Goal: Task Accomplishment & Management: Complete application form

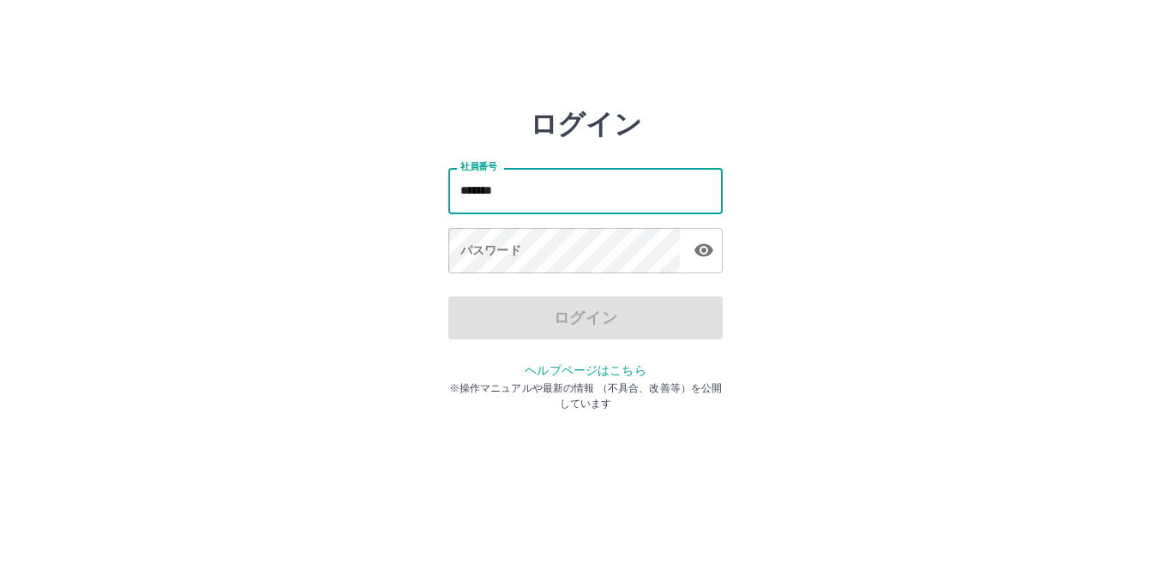
type input "*******"
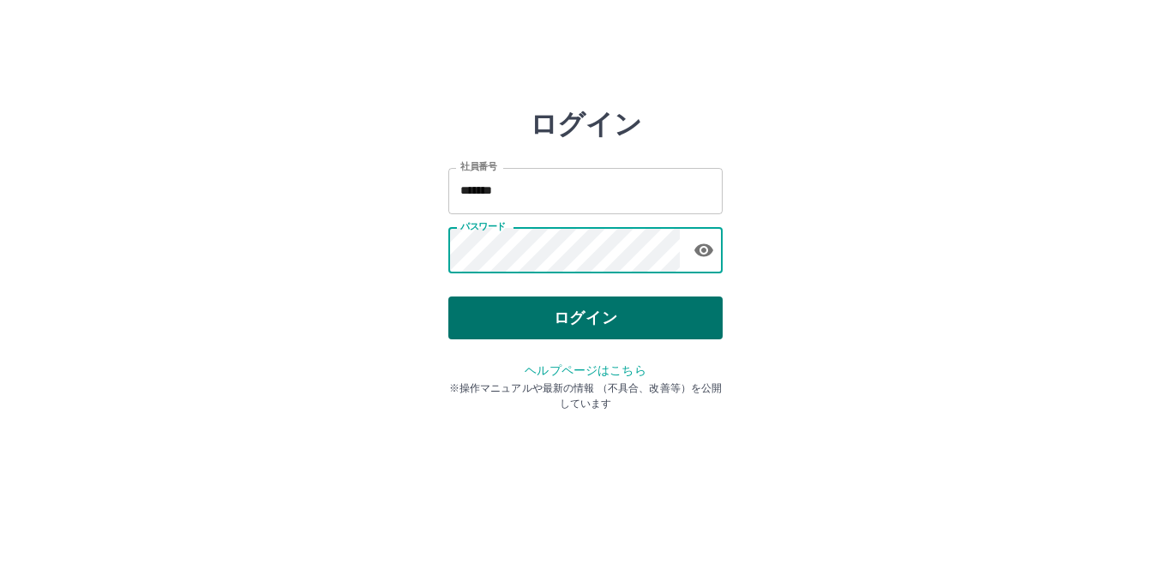
click at [520, 315] on button "ログイン" at bounding box center [585, 318] width 274 height 43
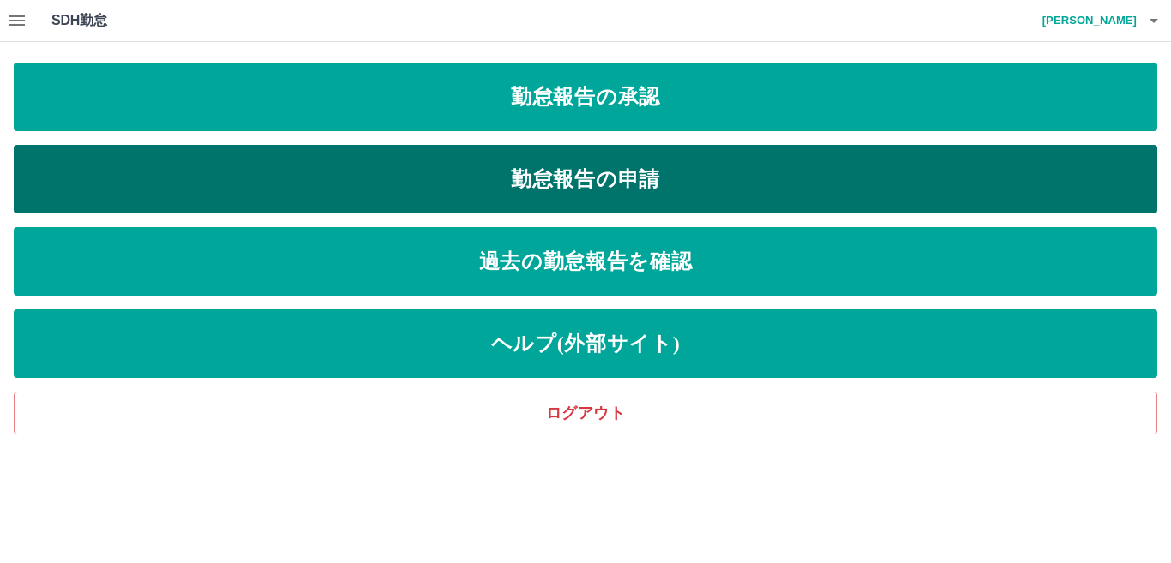
drag, startPoint x: 647, startPoint y: 174, endPoint x: 638, endPoint y: 168, distance: 11.2
click at [645, 171] on link "勤怠報告の申請" at bounding box center [586, 179] width 1144 height 69
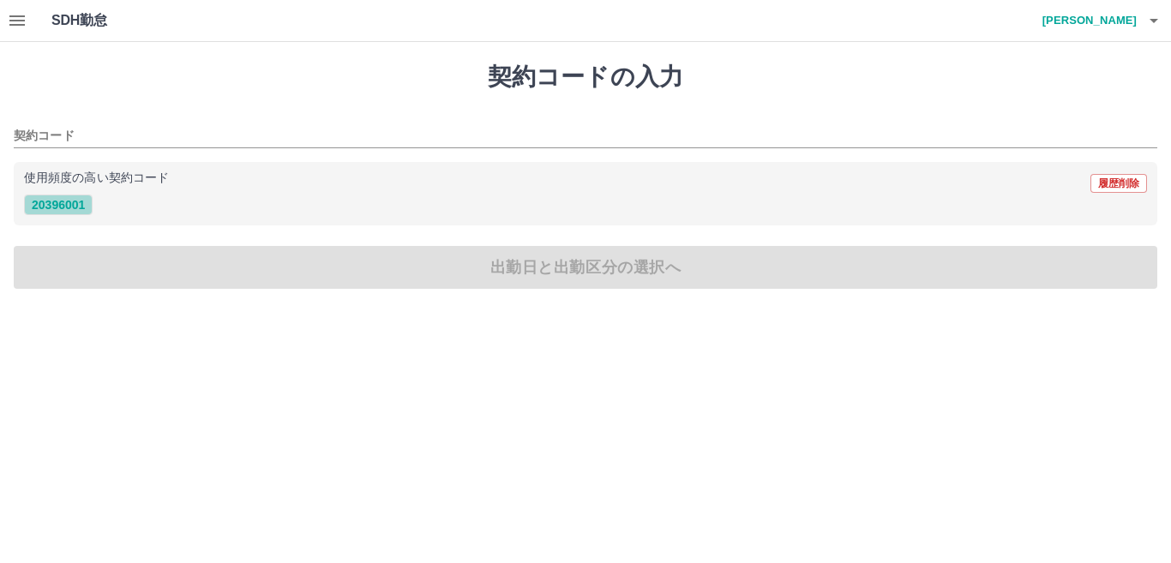
drag, startPoint x: 57, startPoint y: 207, endPoint x: 69, endPoint y: 203, distance: 11.9
click at [56, 207] on button "20396001" at bounding box center [58, 205] width 69 height 21
type input "********"
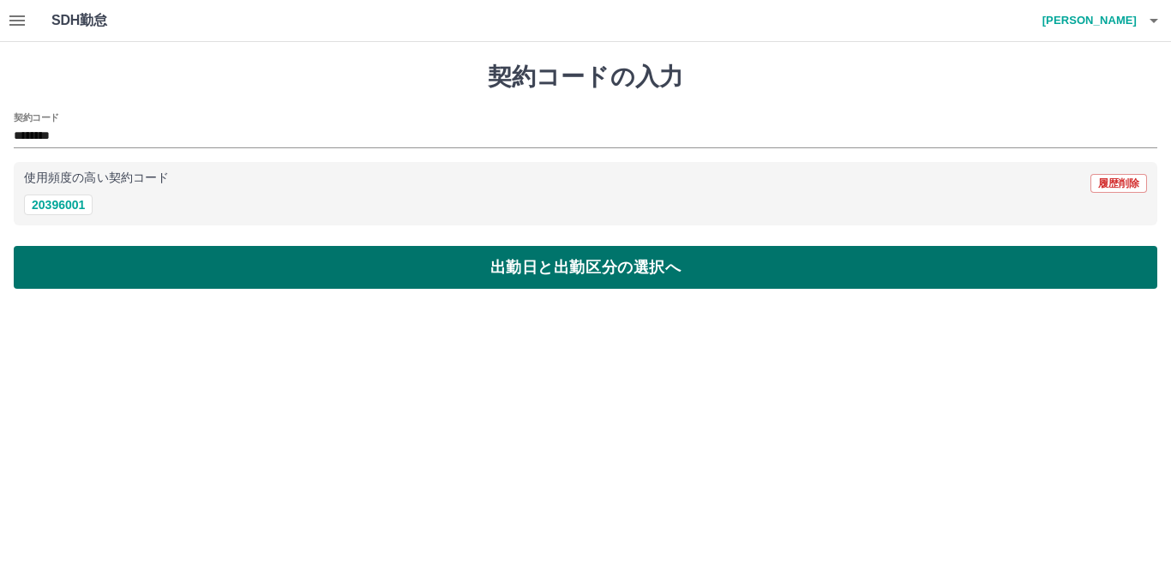
click at [165, 262] on button "出勤日と出勤区分の選択へ" at bounding box center [586, 267] width 1144 height 43
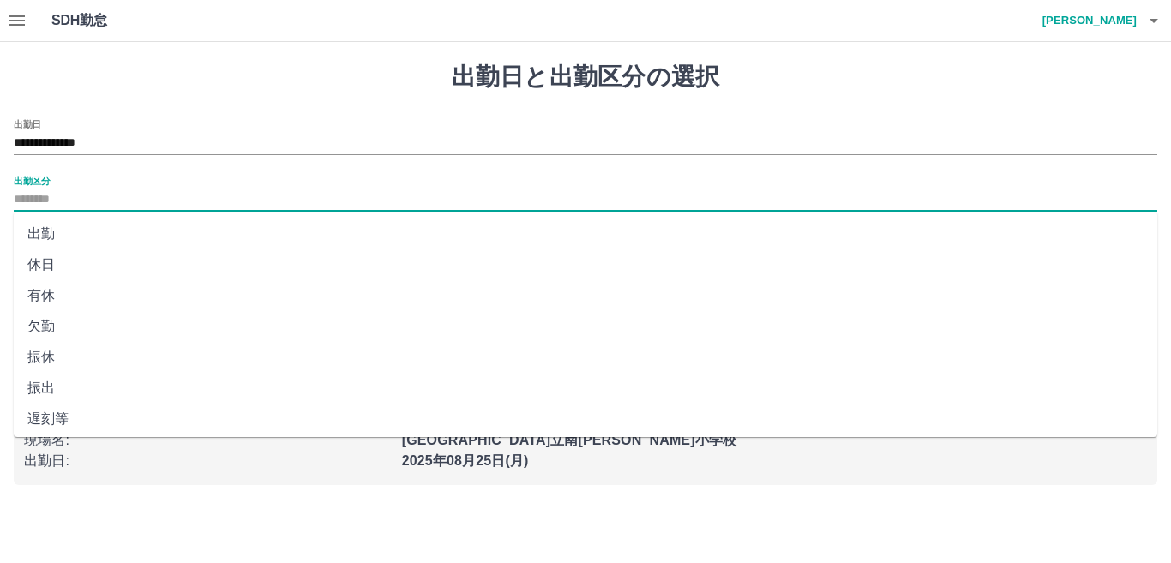
click at [44, 202] on input "出勤区分" at bounding box center [586, 199] width 1144 height 21
click at [90, 231] on li "出勤" at bounding box center [586, 234] width 1144 height 31
type input "**"
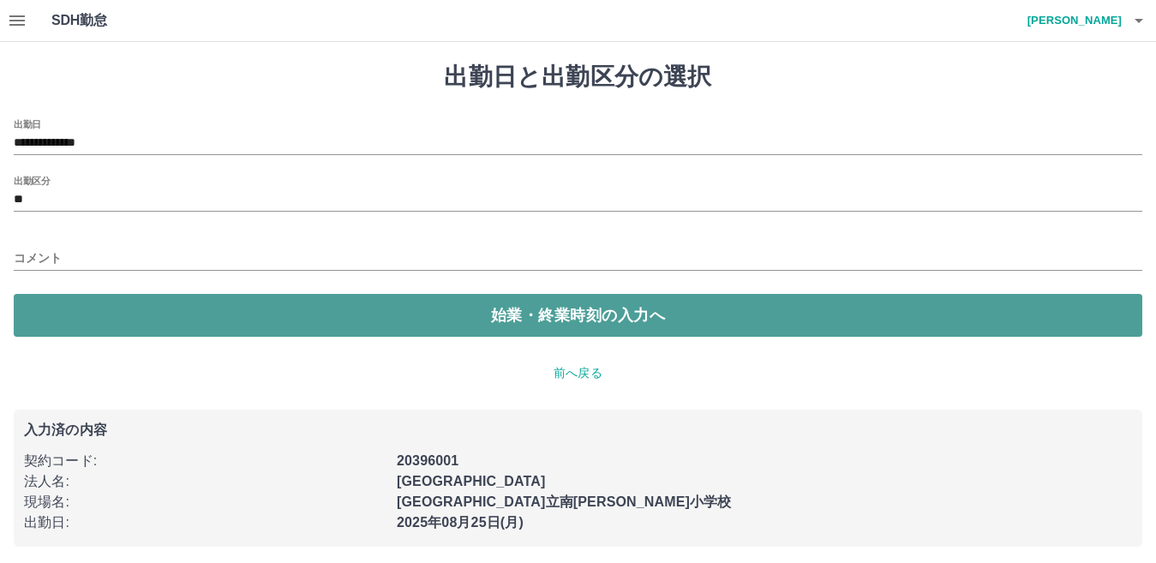
click at [237, 315] on button "始業・終業時刻の入力へ" at bounding box center [578, 315] width 1129 height 43
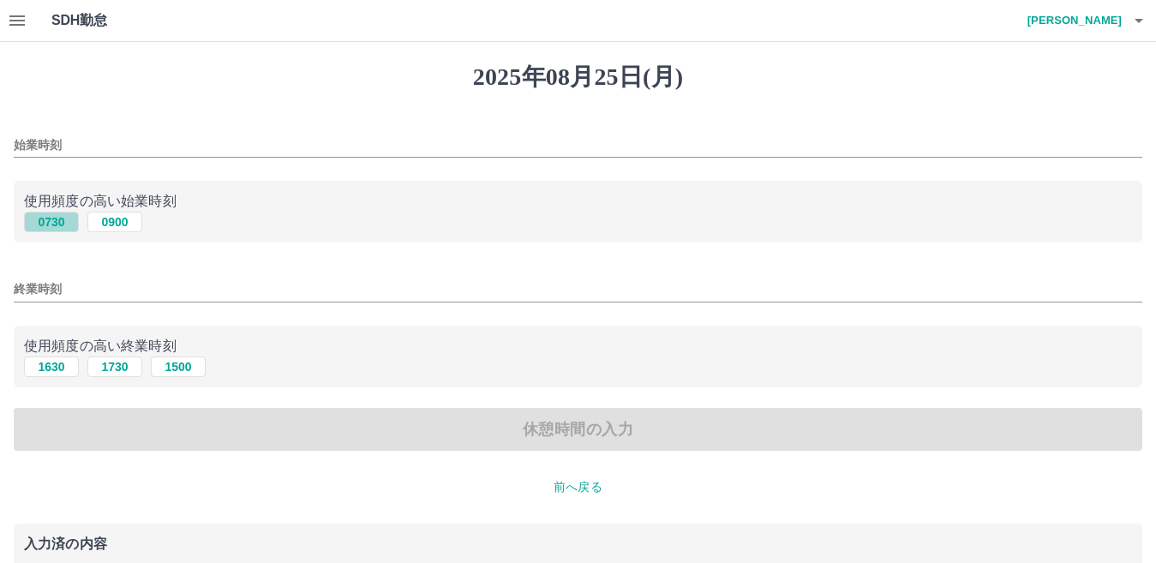
drag, startPoint x: 51, startPoint y: 221, endPoint x: 73, endPoint y: 258, distance: 42.6
click at [52, 221] on button "0730" at bounding box center [51, 222] width 55 height 21
type input "****"
click at [72, 363] on button "1630" at bounding box center [51, 367] width 55 height 21
type input "****"
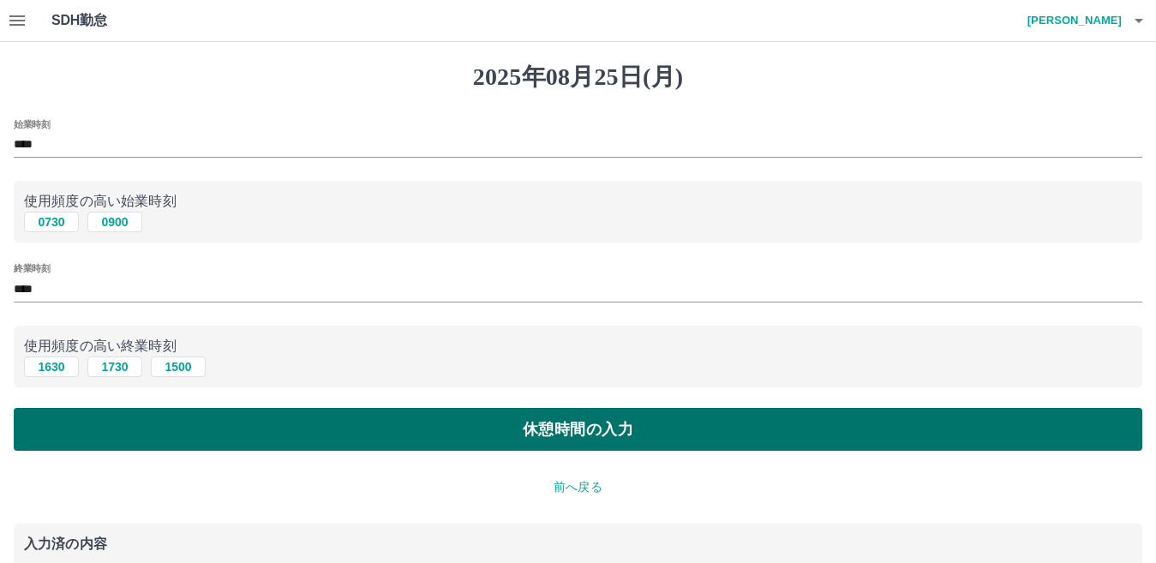
click at [180, 420] on button "休憩時間の入力" at bounding box center [578, 429] width 1129 height 43
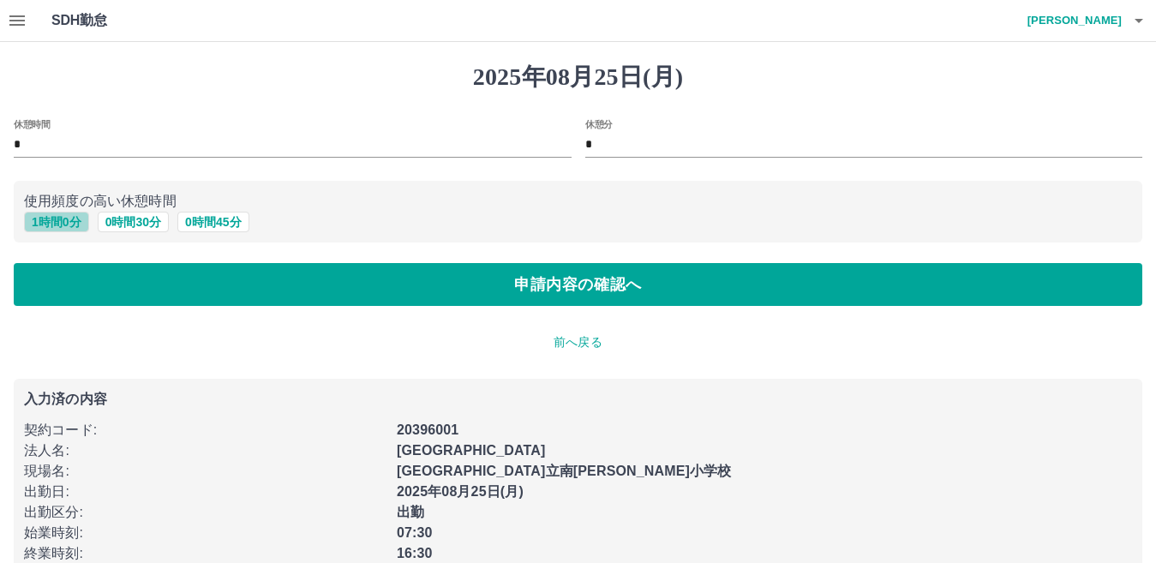
click at [62, 223] on button "1 時間 0 分" at bounding box center [56, 222] width 65 height 21
type input "*"
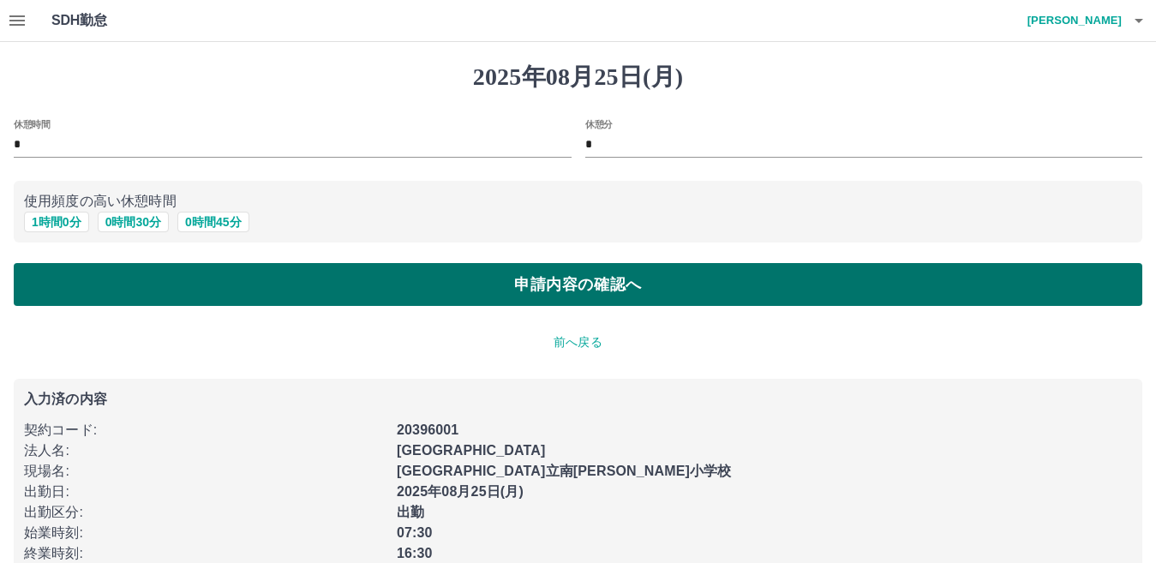
click at [186, 287] on button "申請内容の確認へ" at bounding box center [578, 284] width 1129 height 43
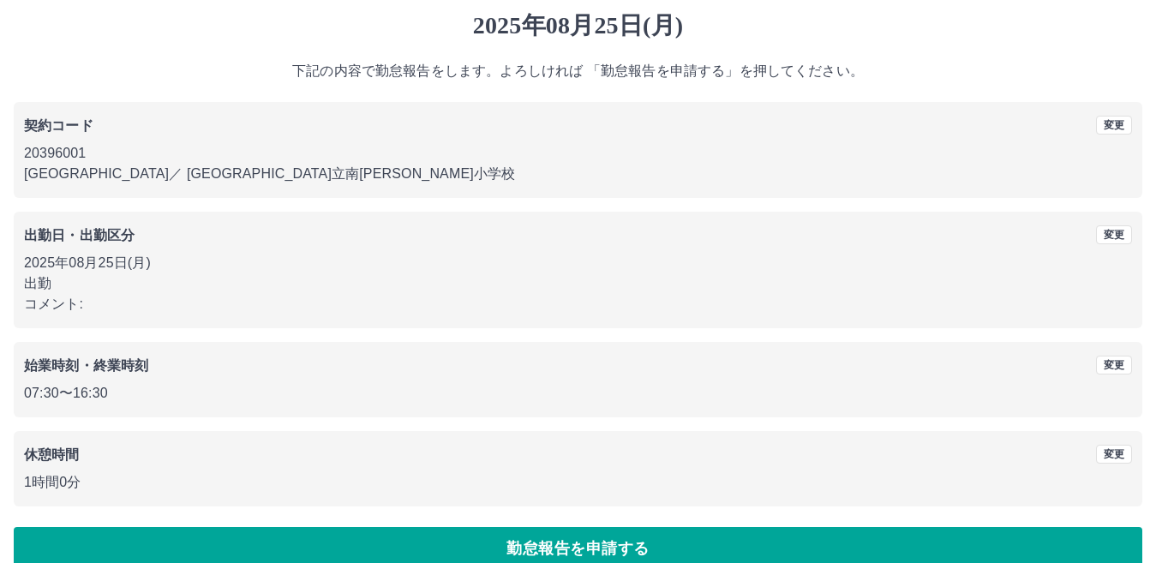
scroll to position [79, 0]
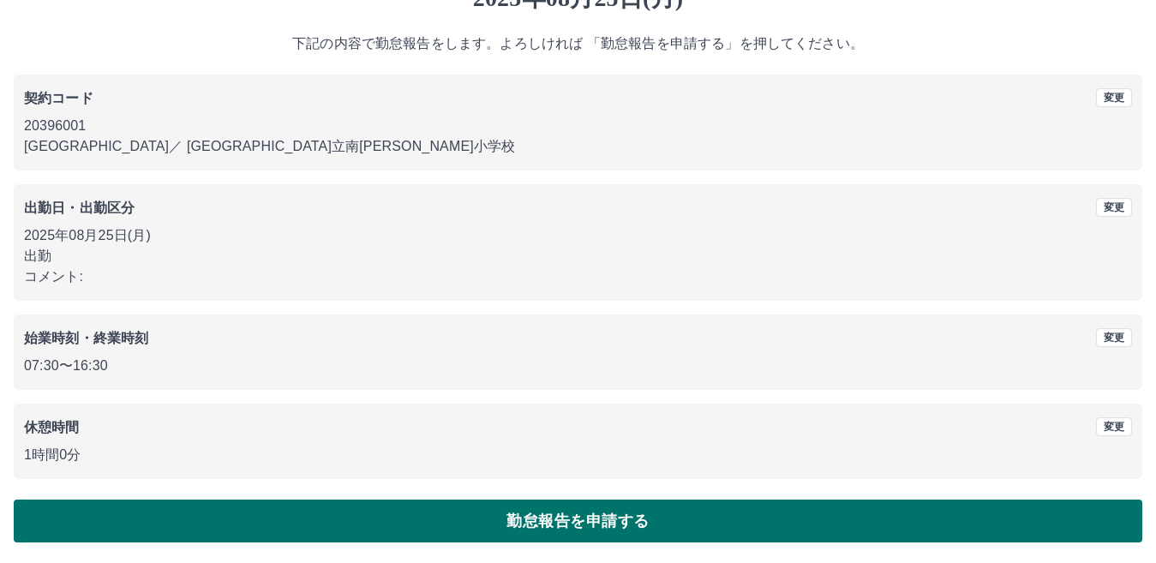
click at [558, 521] on button "勤怠報告を申請する" at bounding box center [578, 521] width 1129 height 43
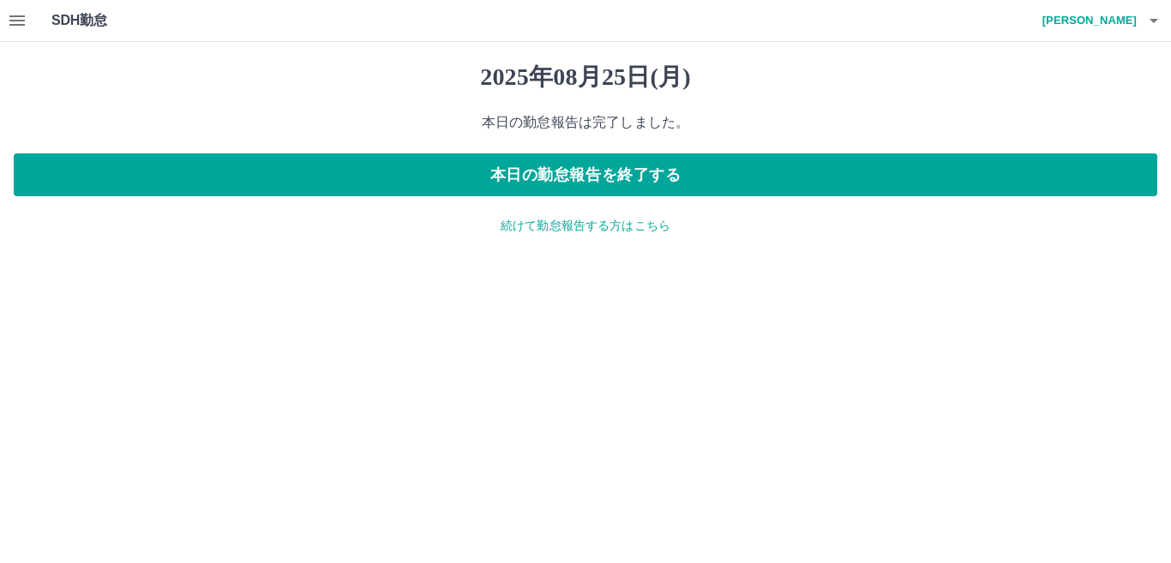
click at [576, 231] on p "続けて勤怠報告する方はこちら" at bounding box center [586, 226] width 1144 height 18
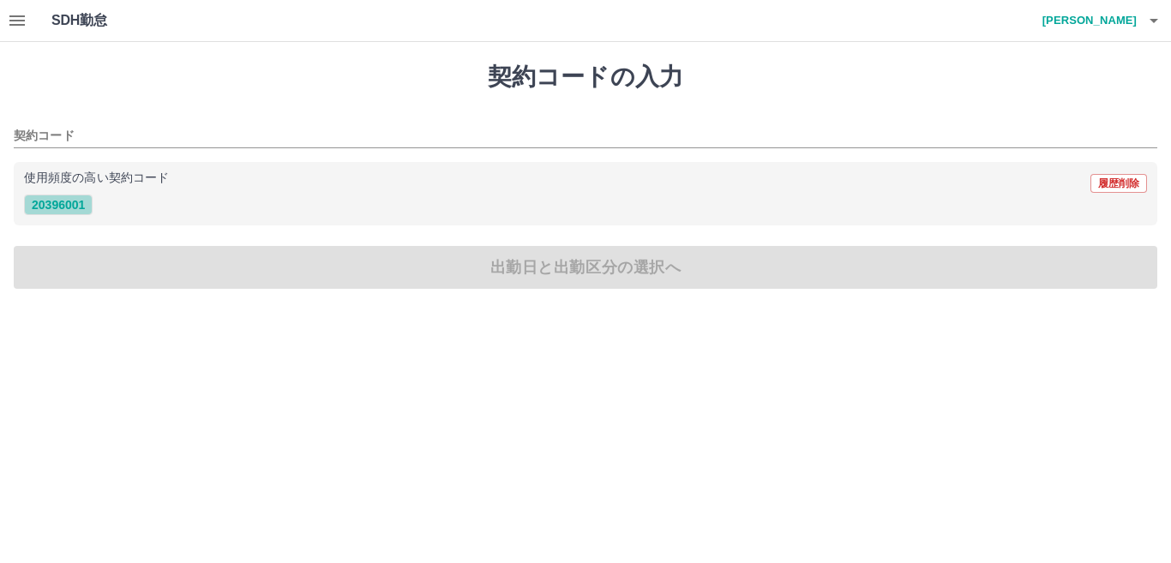
click at [72, 204] on button "20396001" at bounding box center [58, 205] width 69 height 21
type input "********"
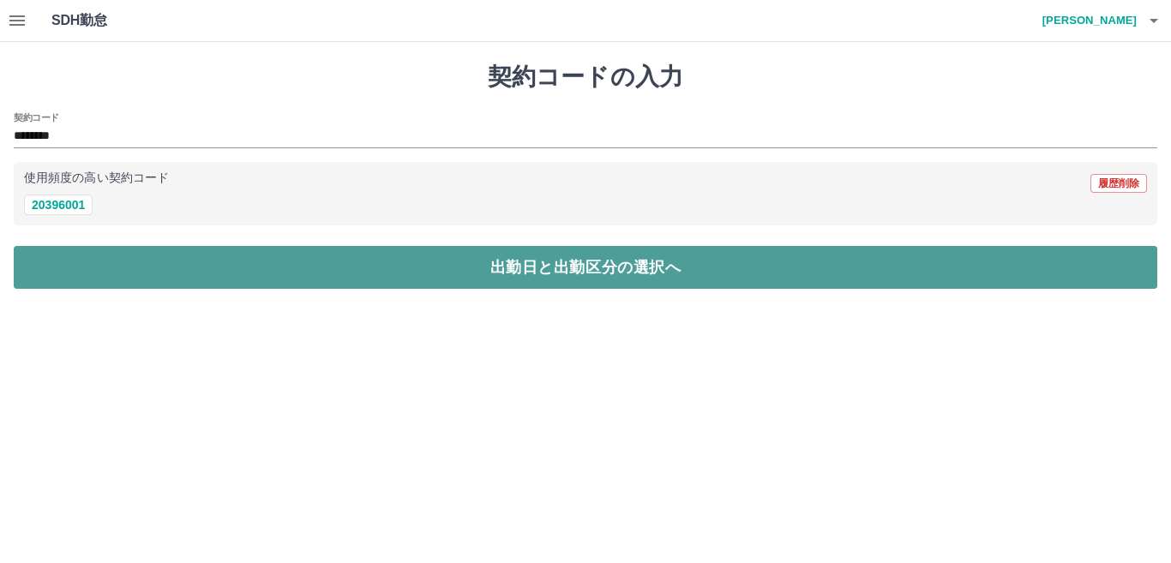
click at [100, 262] on button "出勤日と出勤区分の選択へ" at bounding box center [586, 267] width 1144 height 43
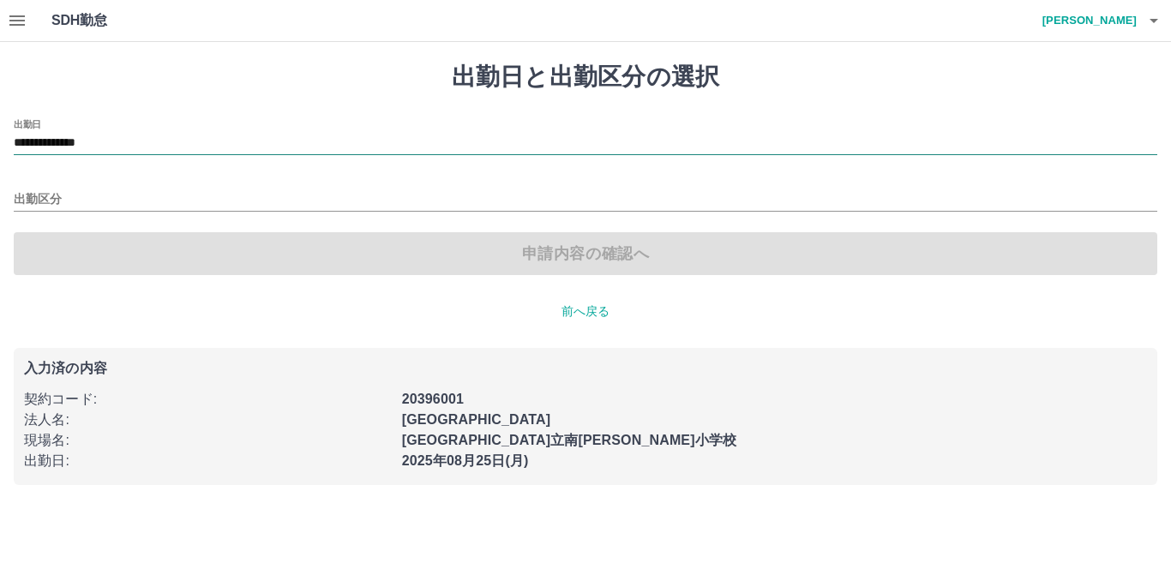
click at [136, 138] on input "**********" at bounding box center [586, 143] width 1144 height 21
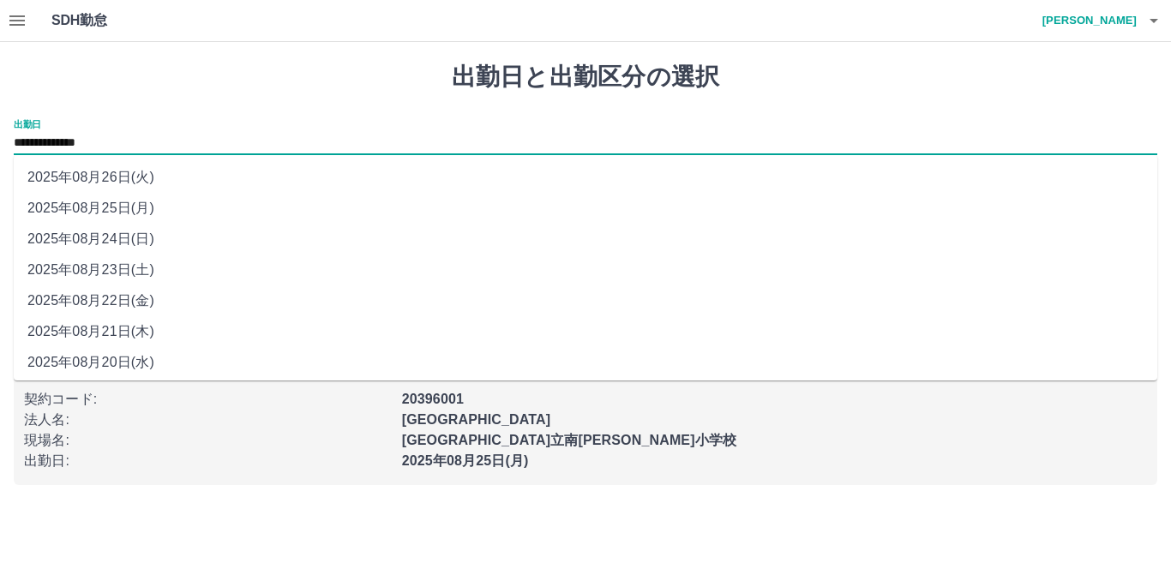
click at [147, 298] on li "2025年08月22日(金)" at bounding box center [586, 300] width 1144 height 31
type input "**********"
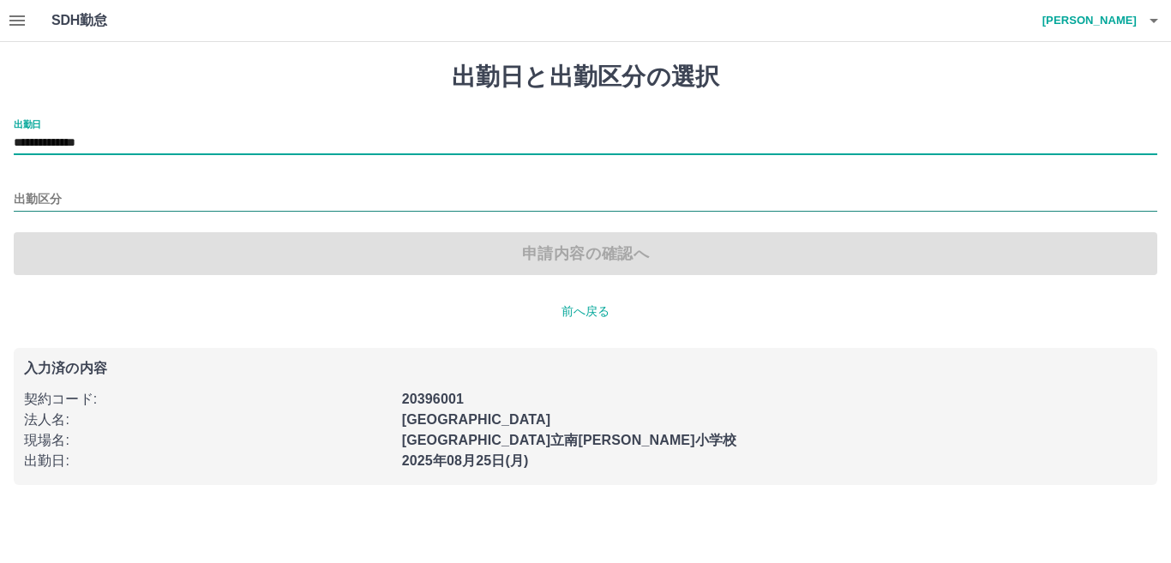
click at [179, 206] on input "出勤区分" at bounding box center [586, 199] width 1144 height 21
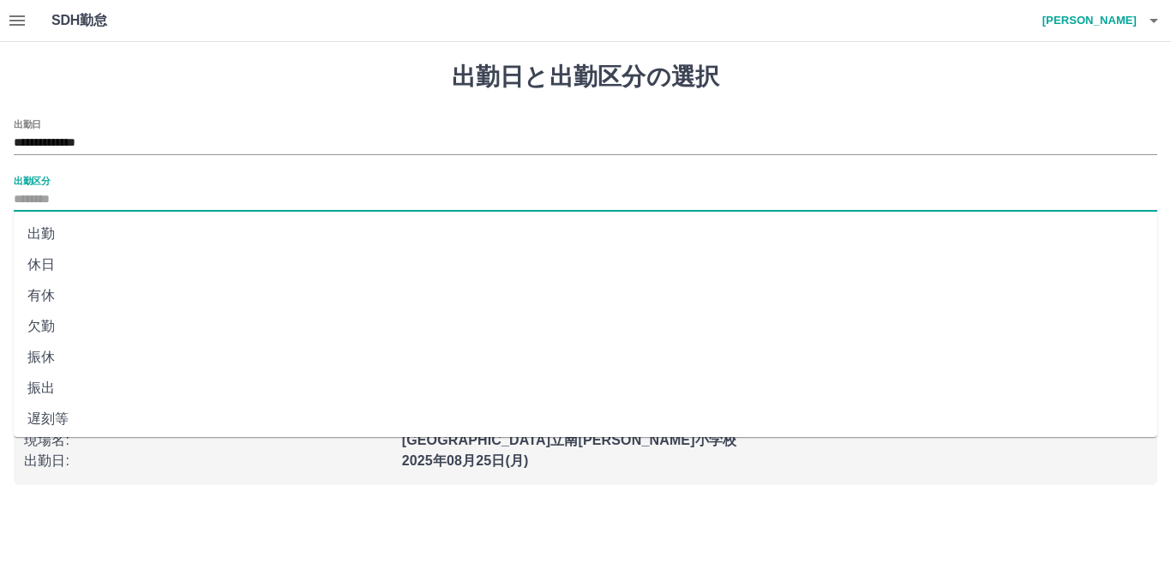
click at [179, 234] on li "出勤" at bounding box center [586, 234] width 1144 height 31
type input "**"
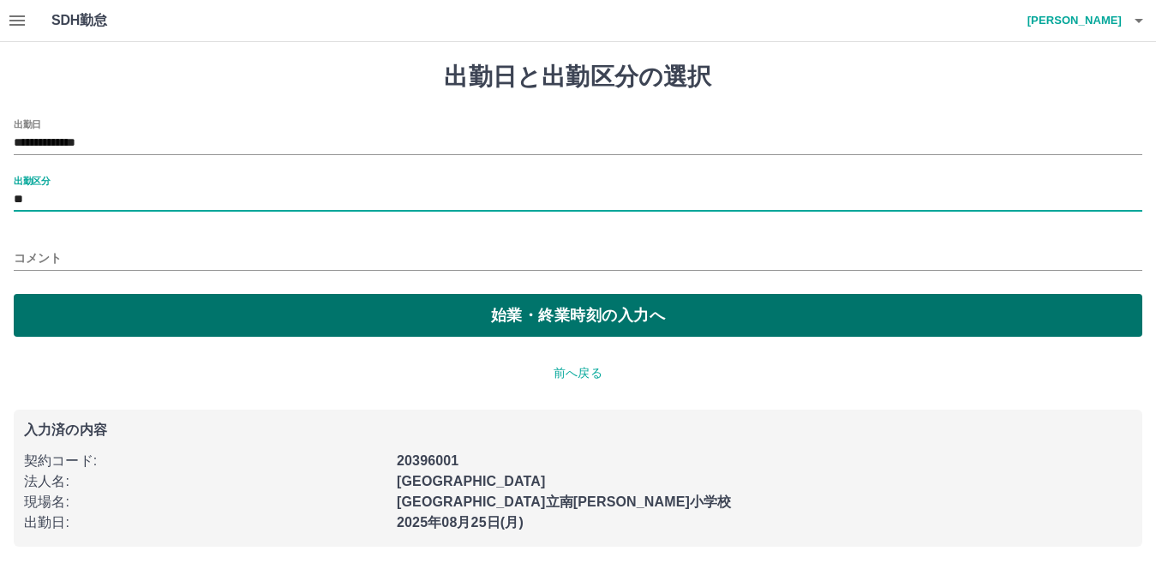
click at [161, 316] on button "始業・終業時刻の入力へ" at bounding box center [578, 315] width 1129 height 43
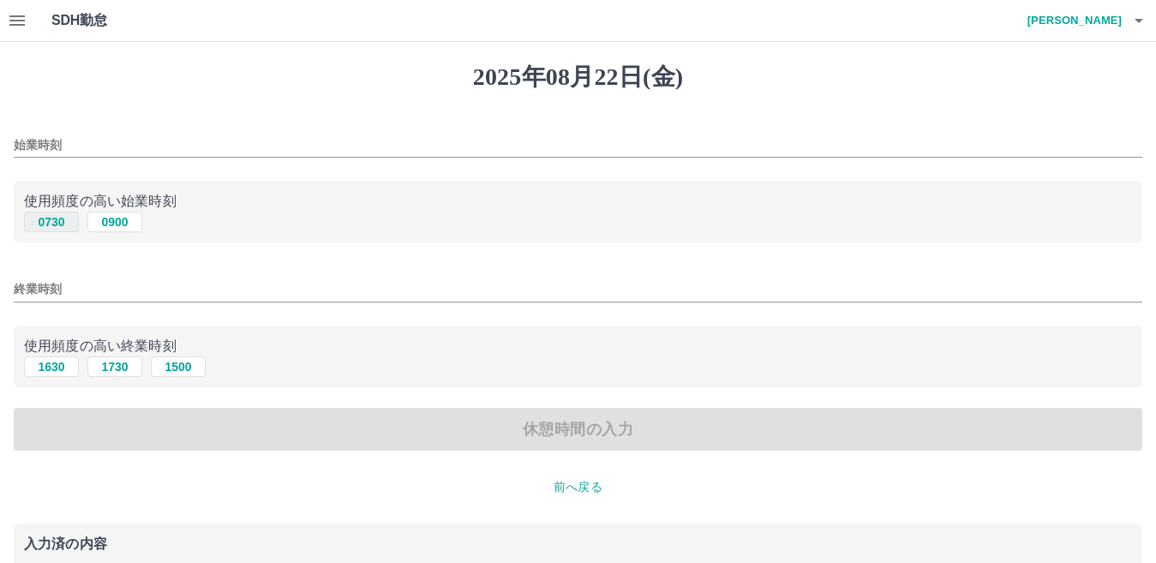
click at [55, 218] on button "0730" at bounding box center [51, 222] width 55 height 21
type input "****"
click at [55, 367] on button "1630" at bounding box center [51, 367] width 55 height 21
type input "****"
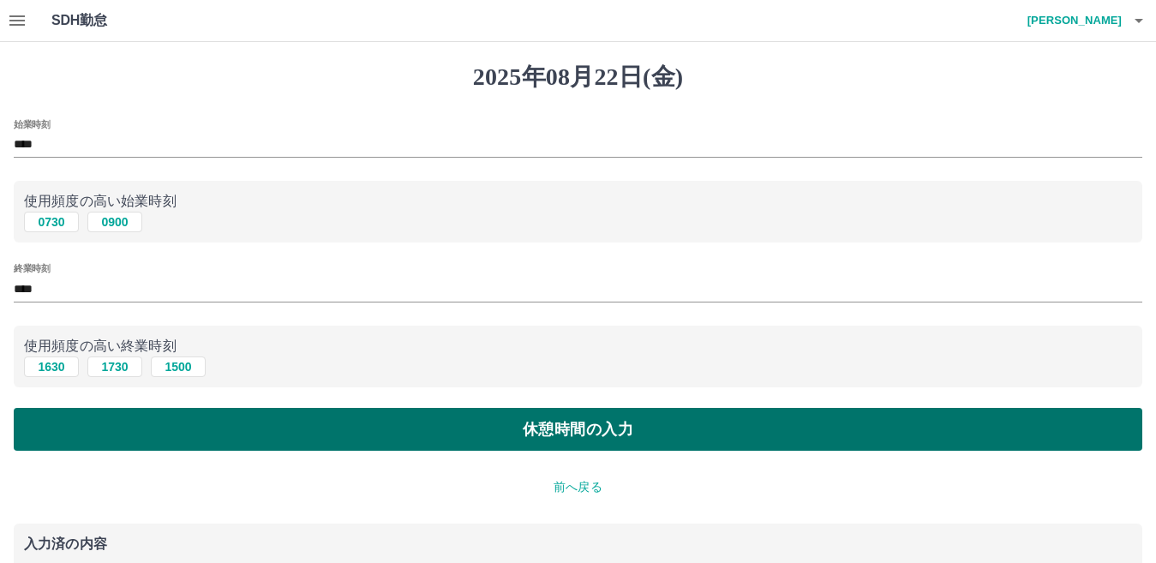
click at [121, 431] on button "休憩時間の入力" at bounding box center [578, 429] width 1129 height 43
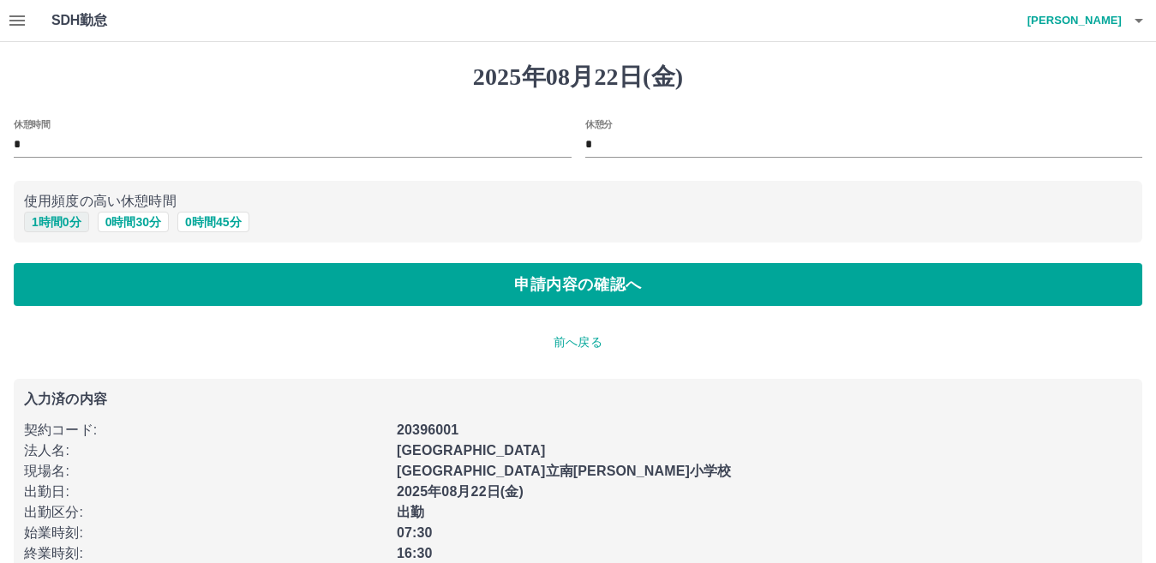
click at [45, 226] on button "1 時間 0 分" at bounding box center [56, 222] width 65 height 21
type input "*"
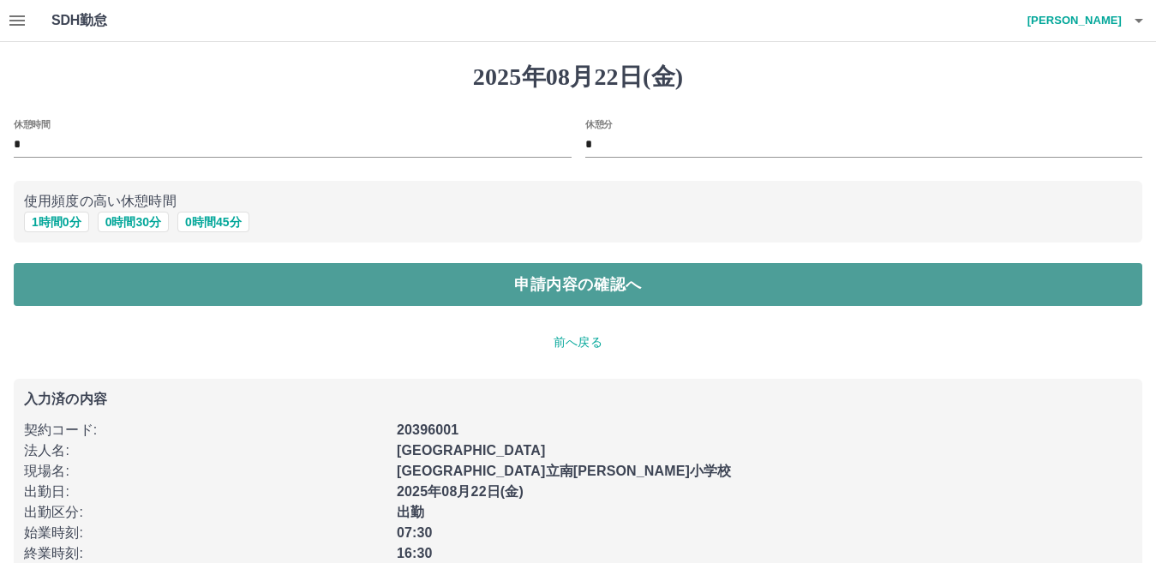
click at [87, 283] on button "申請内容の確認へ" at bounding box center [578, 284] width 1129 height 43
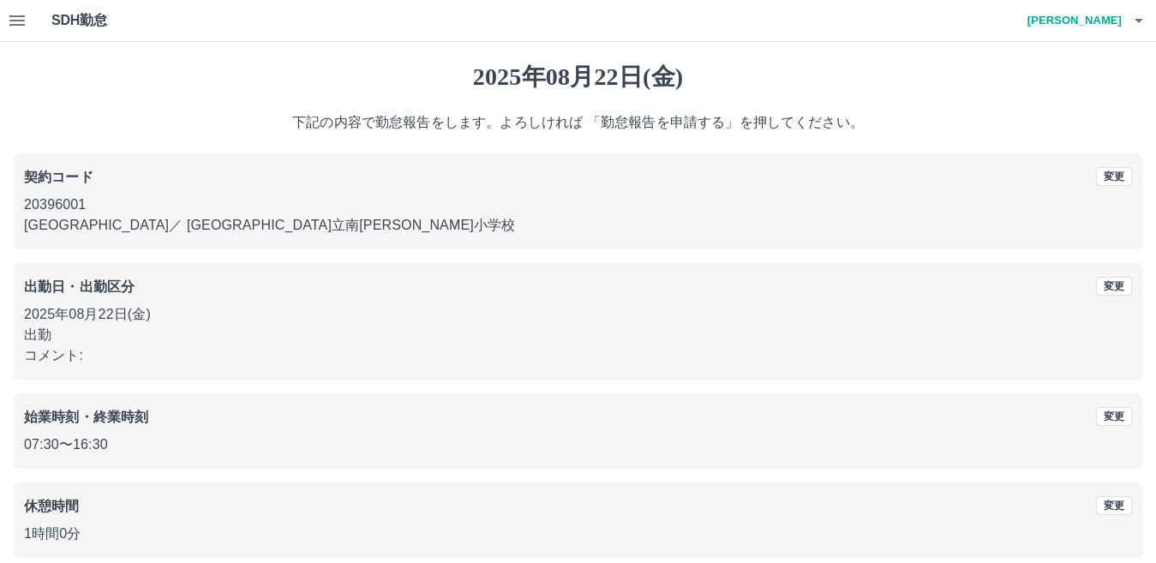
scroll to position [79, 0]
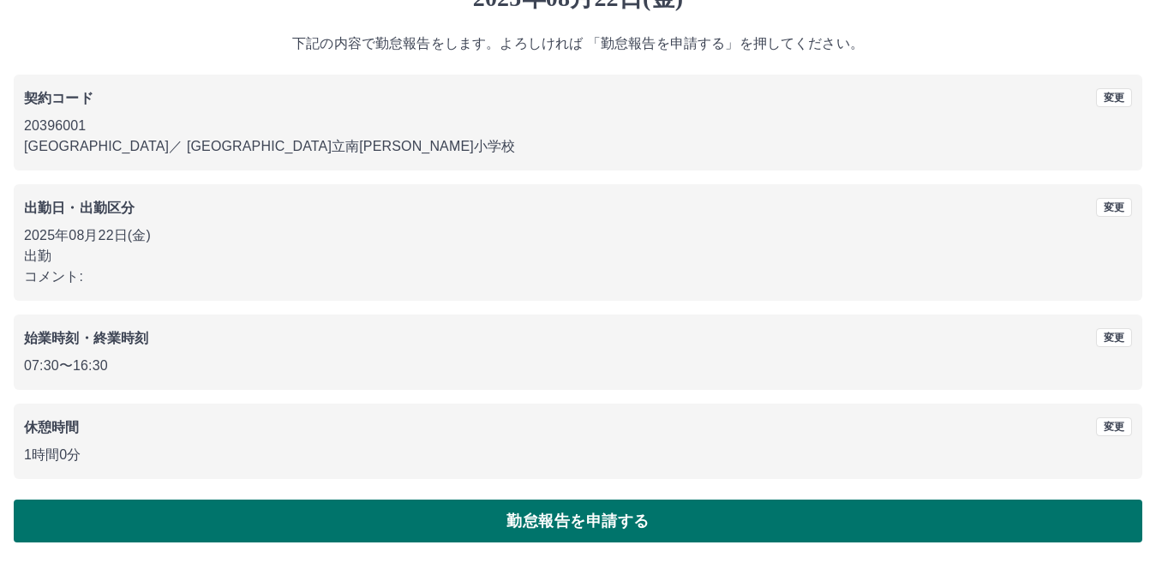
click at [342, 528] on button "勤怠報告を申請する" at bounding box center [578, 521] width 1129 height 43
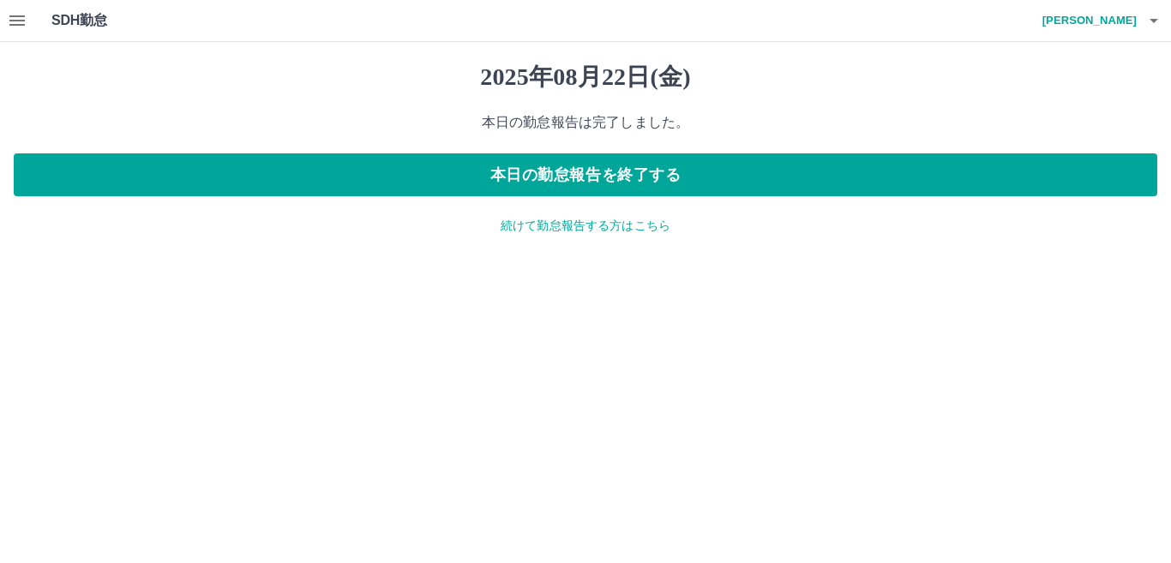
click at [24, 24] on icon "button" at bounding box center [16, 20] width 15 height 10
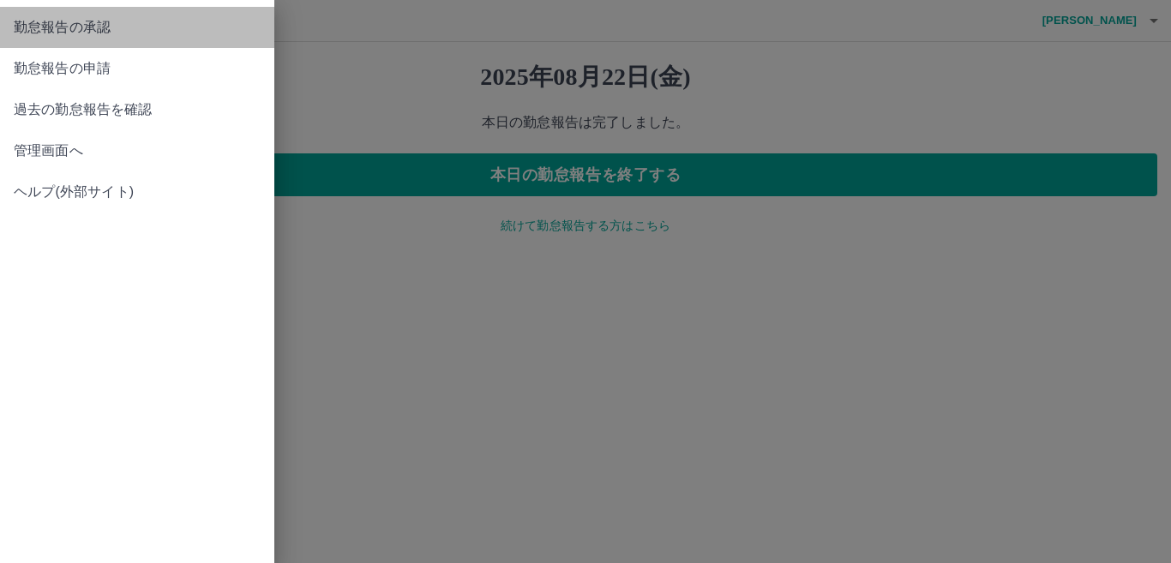
click at [104, 30] on span "勤怠報告の承認" at bounding box center [137, 27] width 247 height 21
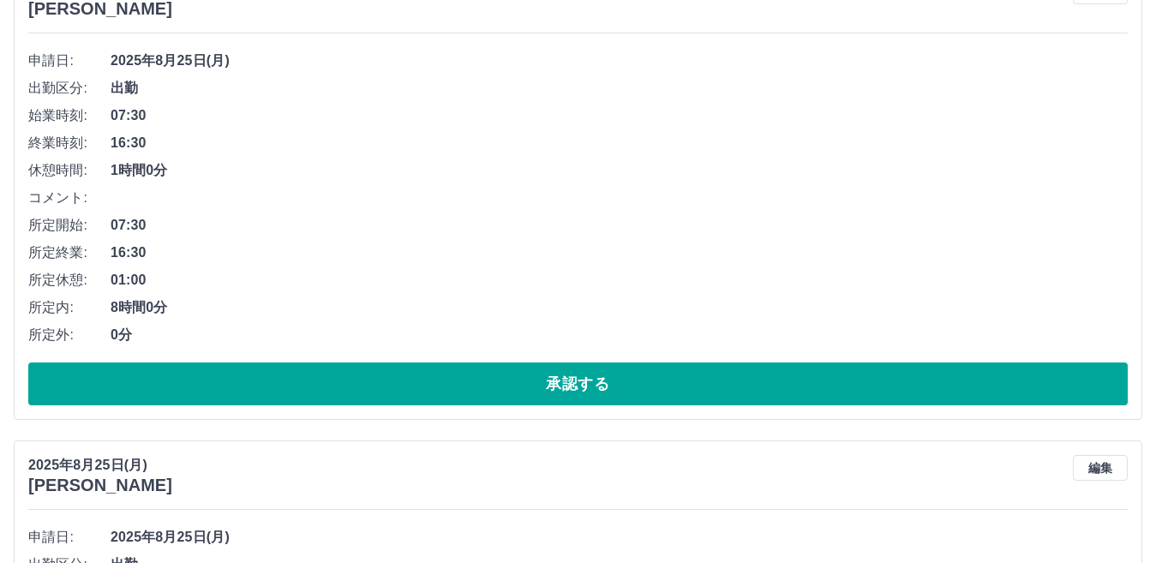
scroll to position [257, 0]
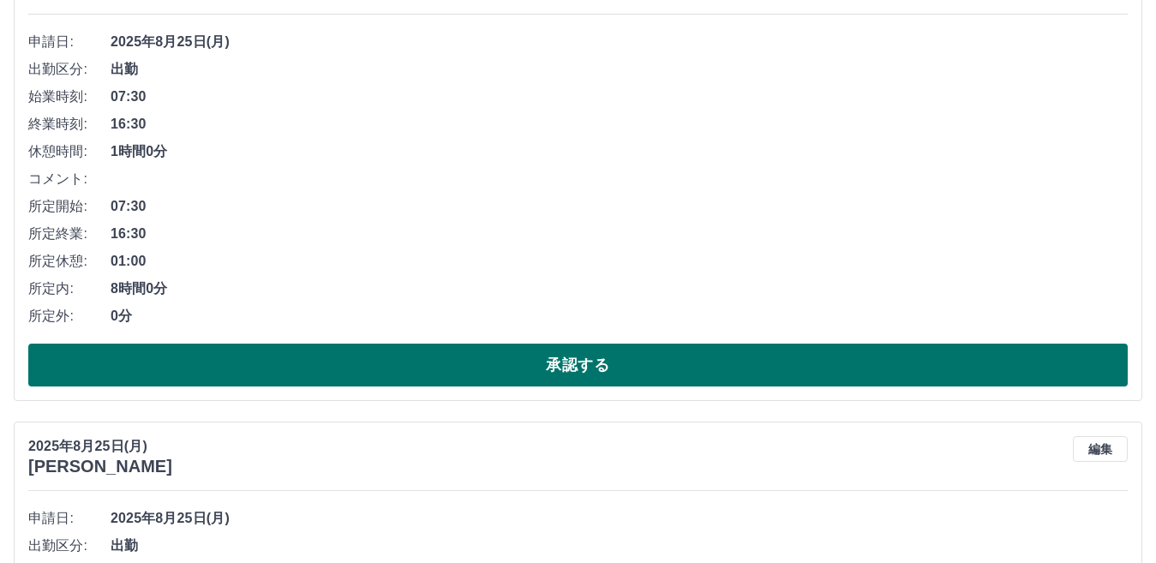
click at [529, 377] on button "承認する" at bounding box center [578, 365] width 1100 height 43
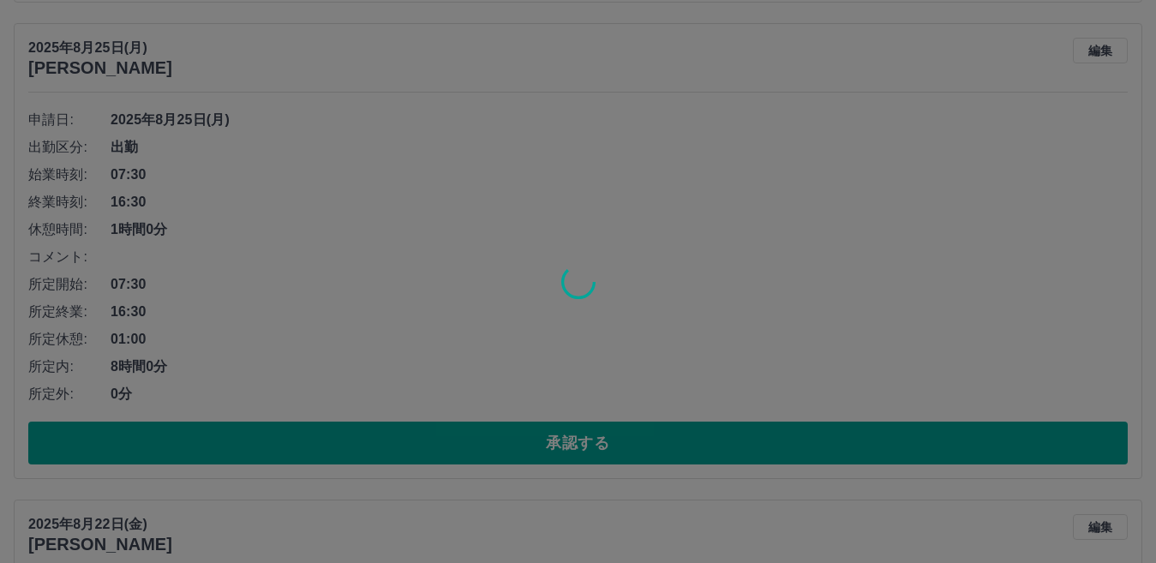
scroll to position [686, 0]
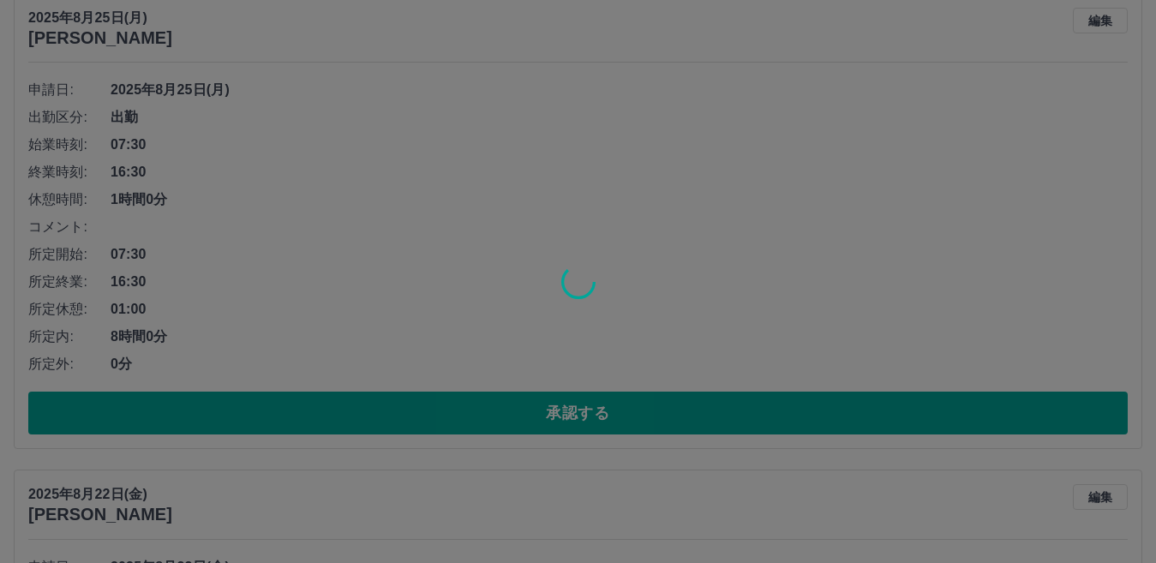
click at [493, 414] on div at bounding box center [578, 281] width 1156 height 563
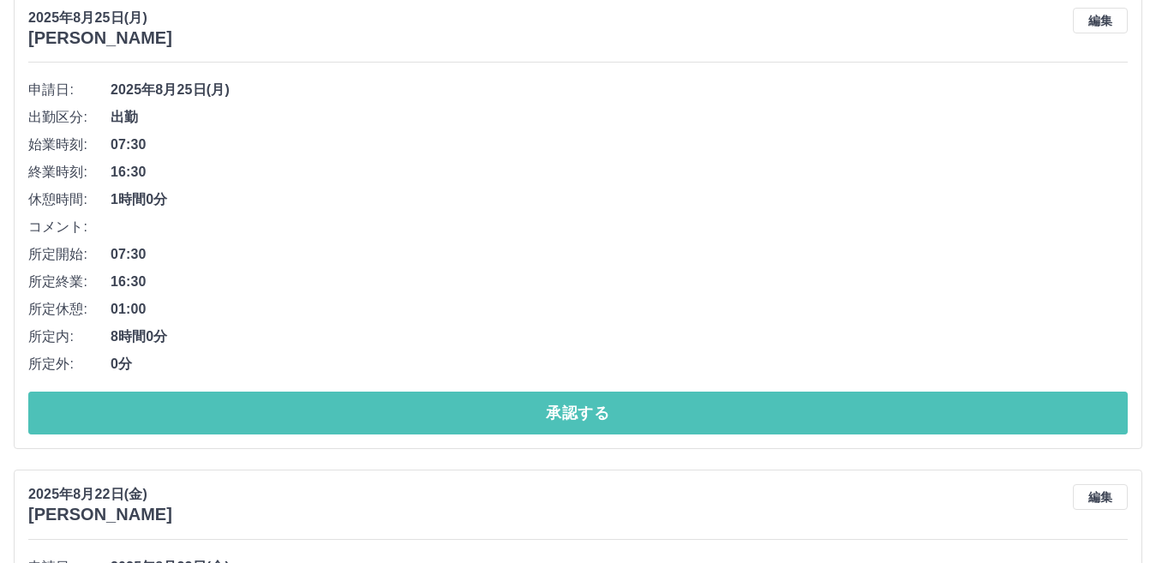
click at [493, 414] on button "承認する" at bounding box center [578, 413] width 1100 height 43
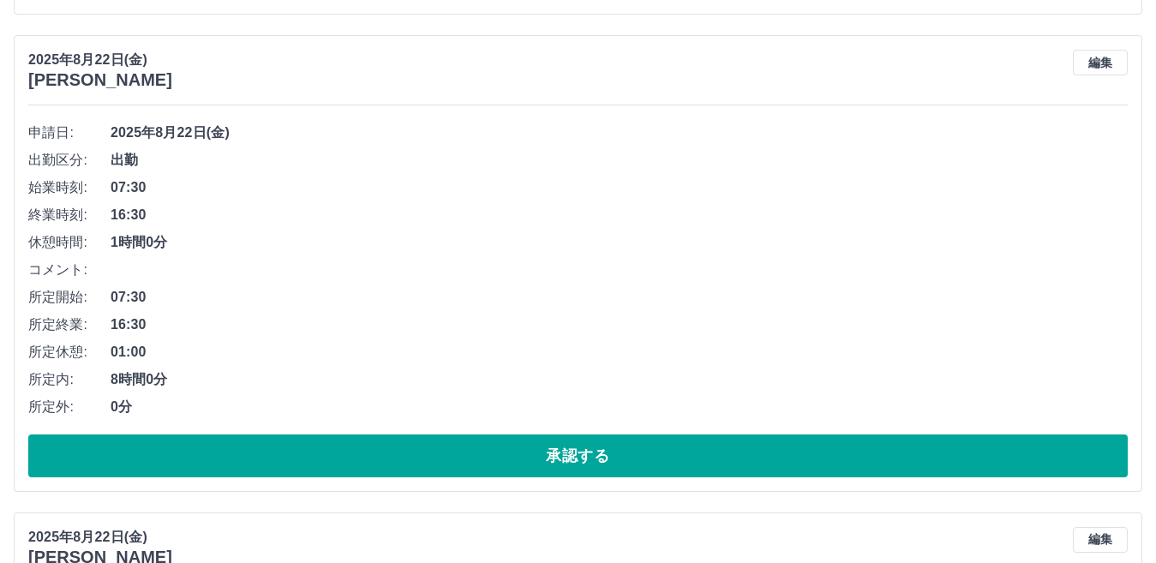
scroll to position [1200, 0]
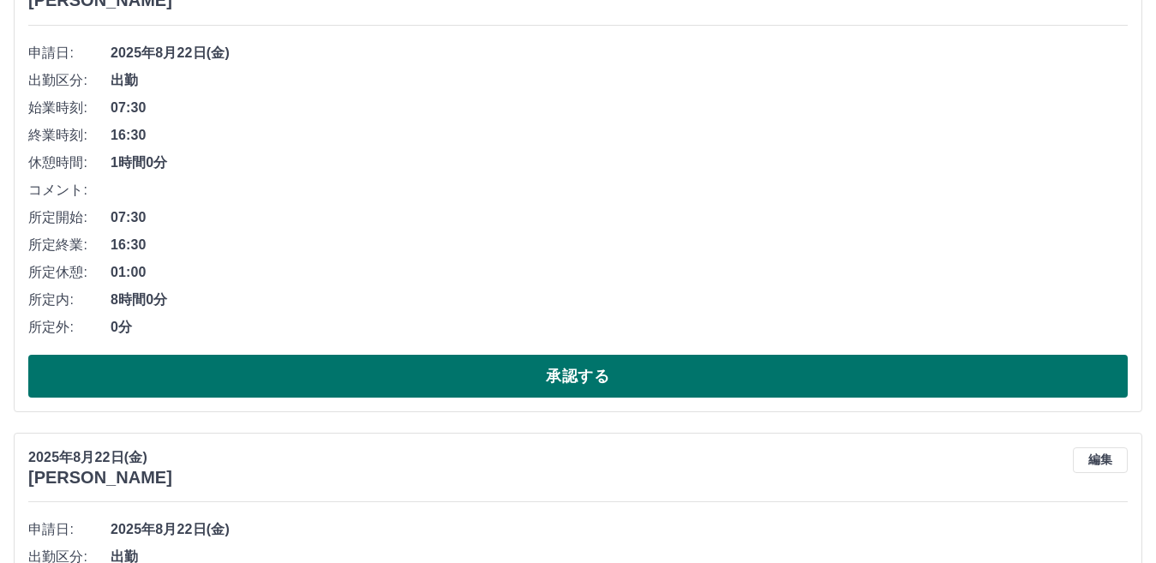
click at [483, 371] on button "承認する" at bounding box center [578, 376] width 1100 height 43
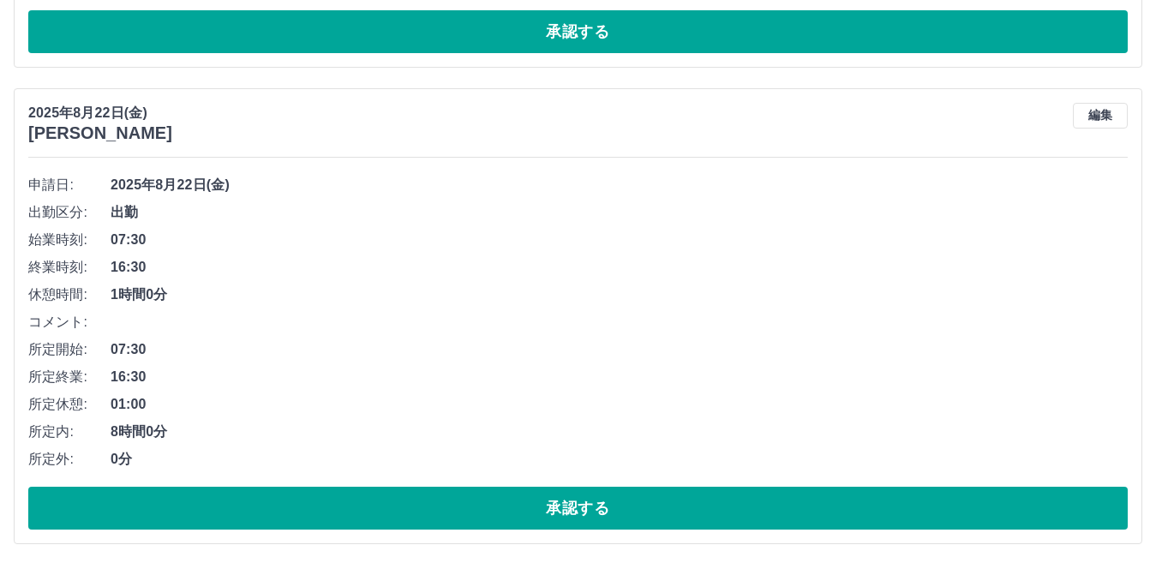
scroll to position [1629, 0]
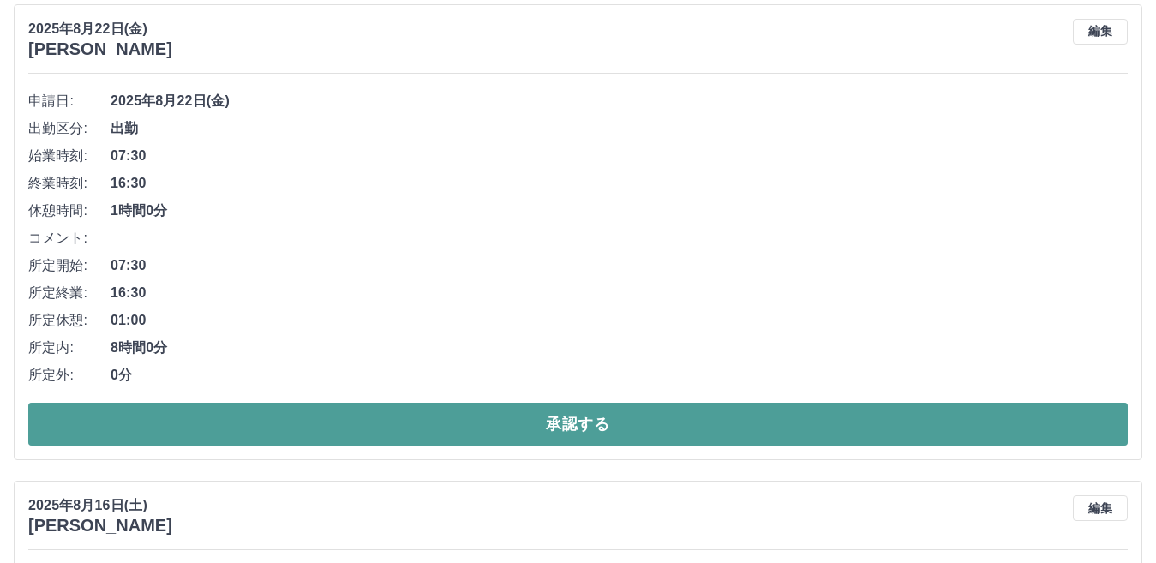
click at [472, 433] on button "承認する" at bounding box center [578, 424] width 1100 height 43
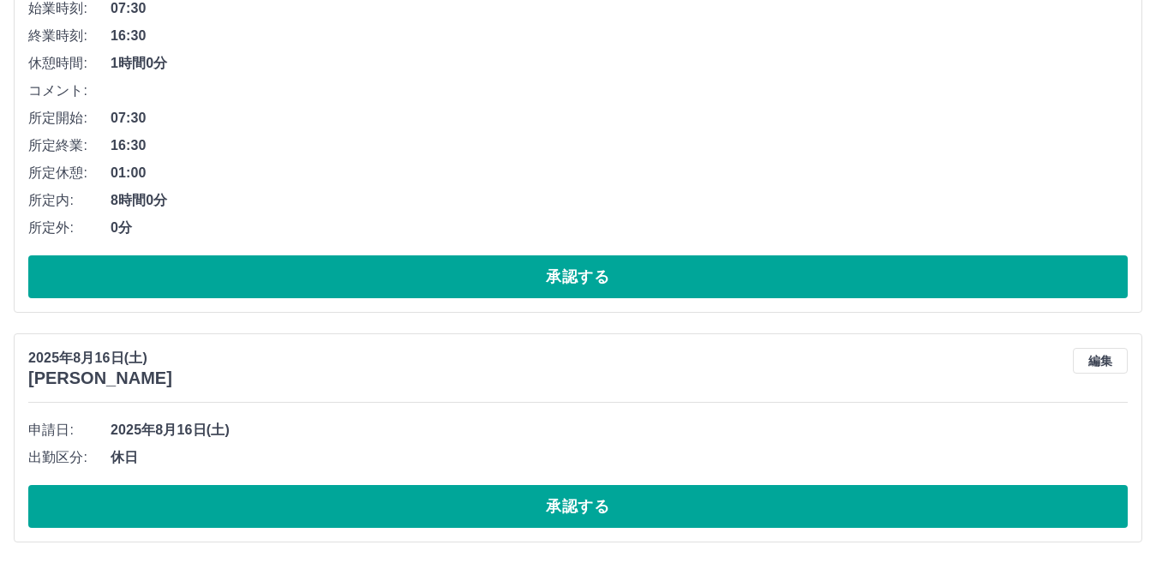
scroll to position [1301, 0]
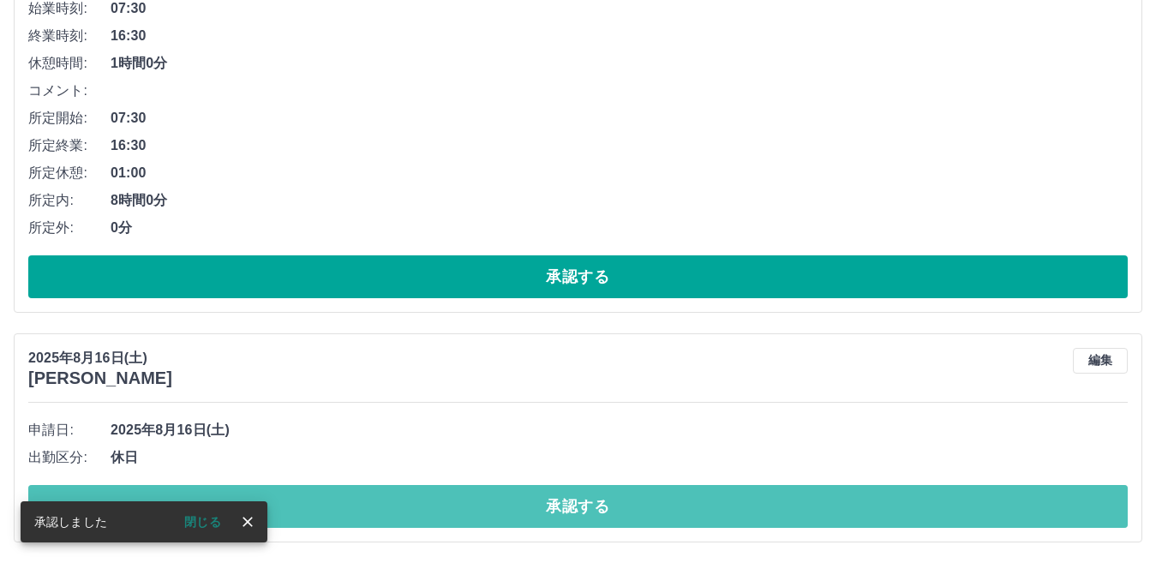
click at [484, 504] on button "承認する" at bounding box center [578, 506] width 1100 height 43
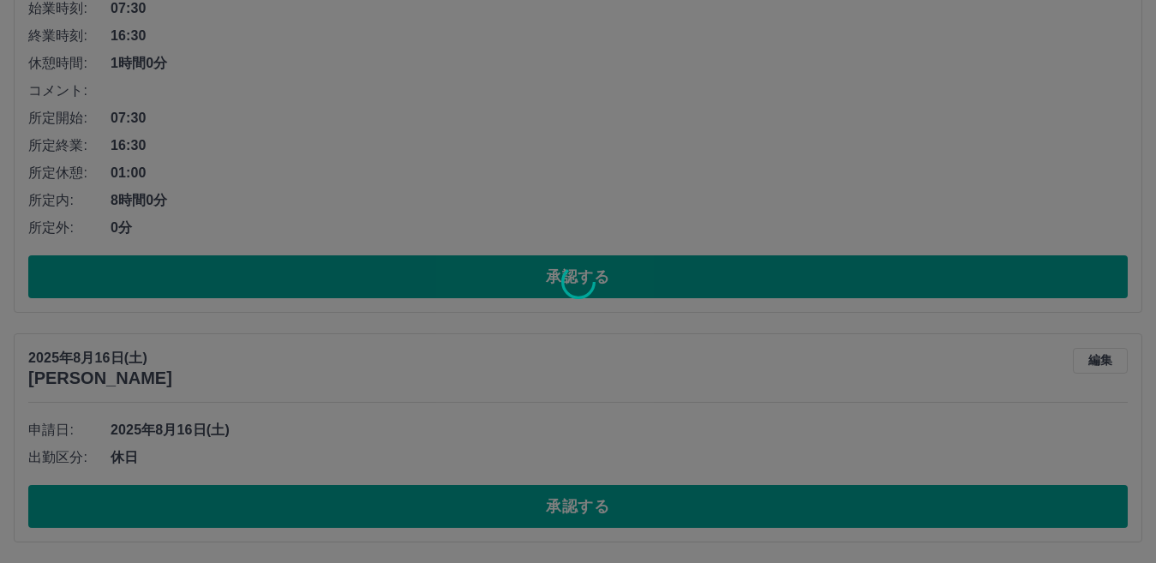
click at [597, 528] on div at bounding box center [578, 281] width 1156 height 563
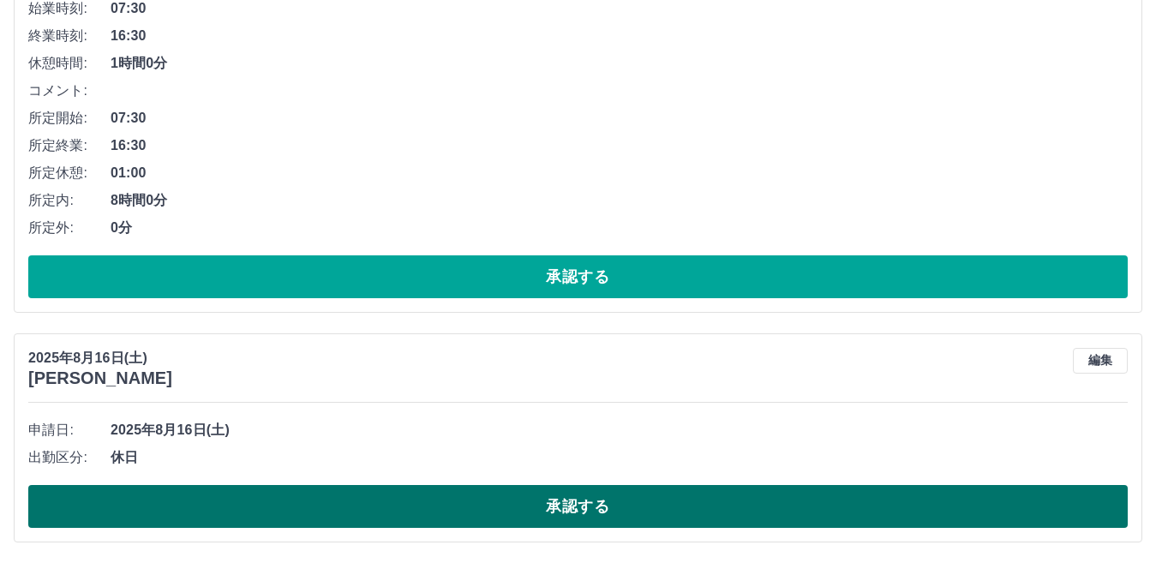
click at [591, 517] on button "承認する" at bounding box center [578, 506] width 1100 height 43
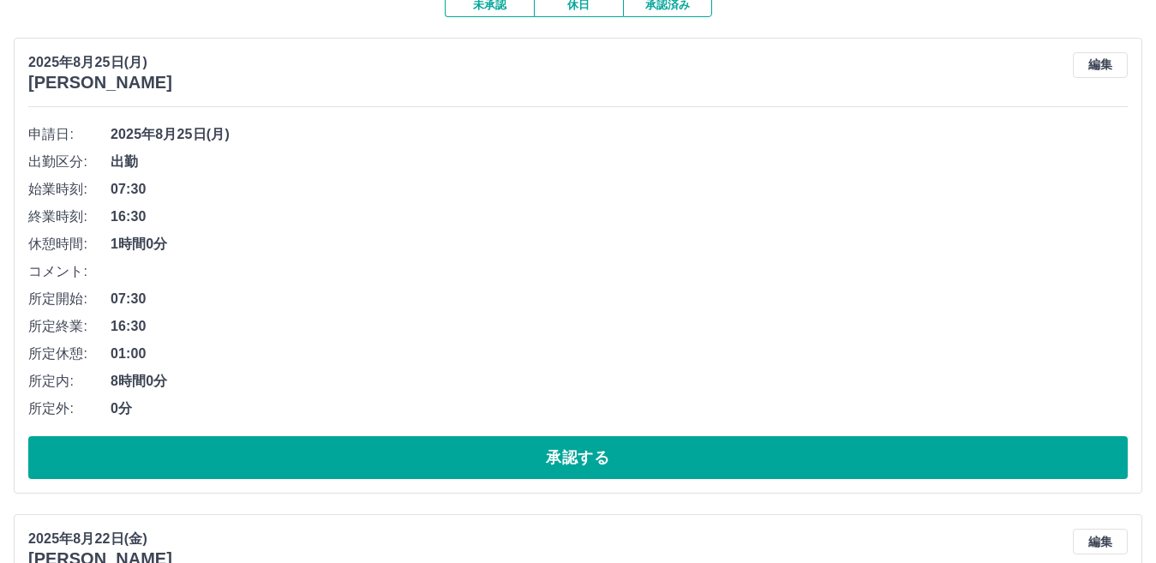
scroll to position [0, 0]
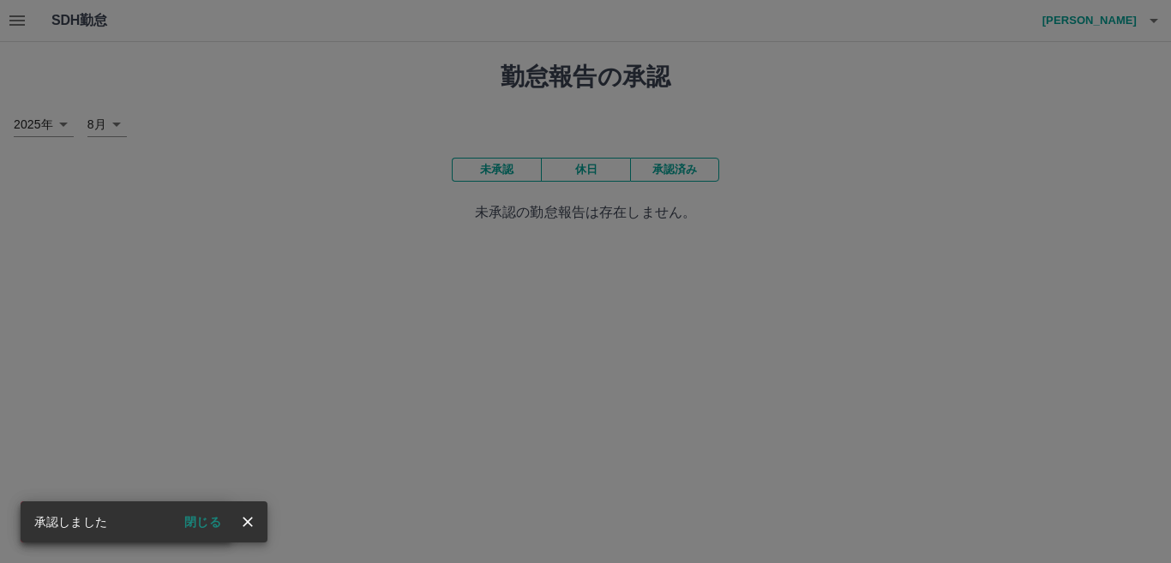
click at [16, 18] on div "承認権限がありません" at bounding box center [585, 281] width 1171 height 563
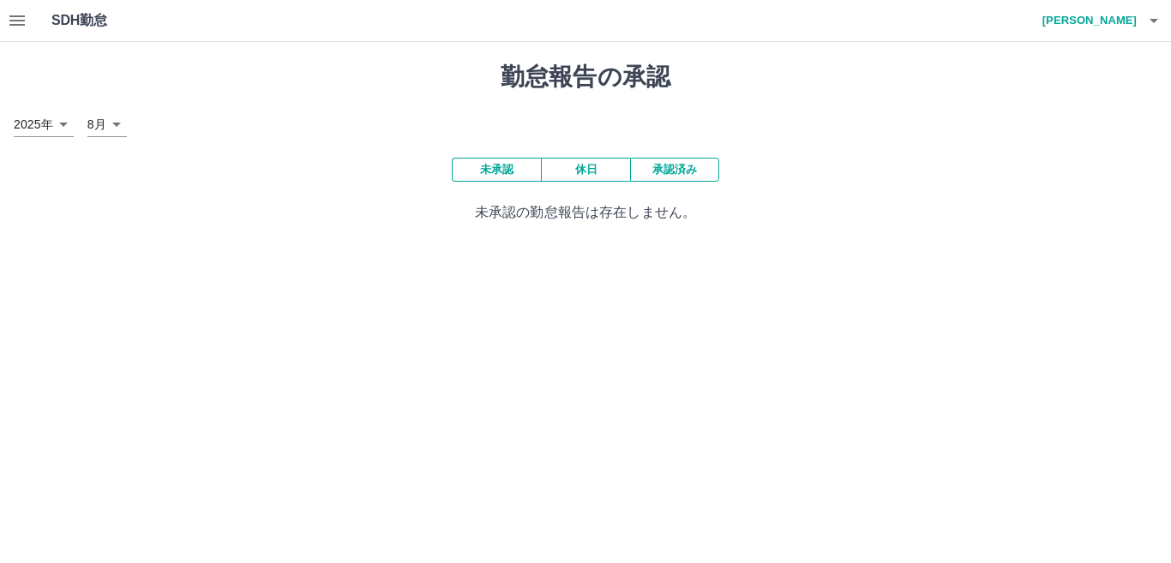
click at [15, 18] on icon "button" at bounding box center [17, 20] width 21 height 21
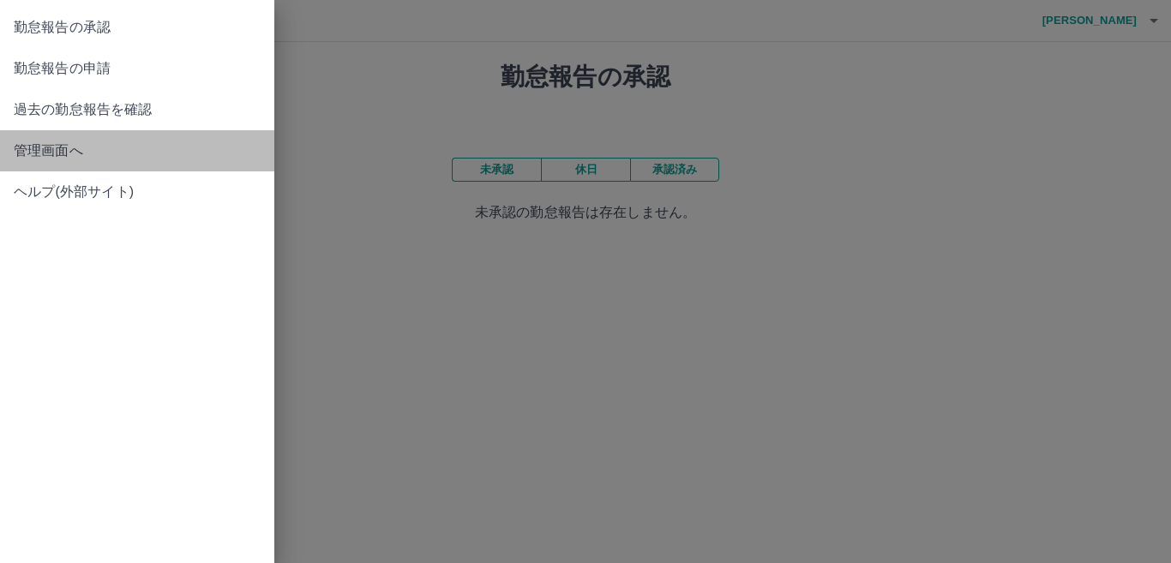
drag, startPoint x: 108, startPoint y: 156, endPoint x: 119, endPoint y: 148, distance: 13.6
click at [107, 155] on span "管理画面へ" at bounding box center [137, 151] width 247 height 21
